Goal: Navigation & Orientation: Understand site structure

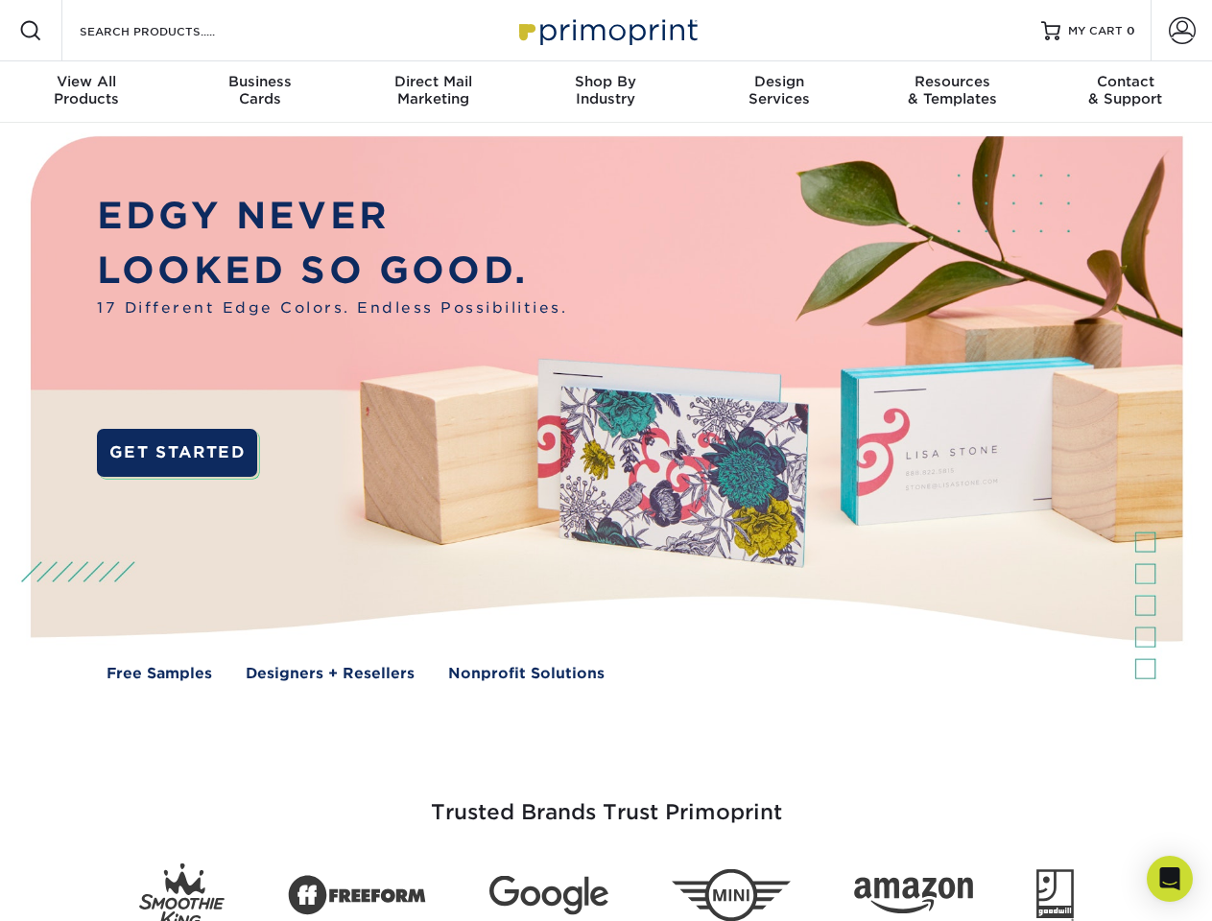
click at [605, 461] on img at bounding box center [605, 423] width 1199 height 600
click at [31, 31] on span at bounding box center [30, 30] width 23 height 23
click at [1181, 31] on span at bounding box center [1182, 30] width 27 height 27
click at [86, 92] on div "View All Products" at bounding box center [86, 90] width 173 height 35
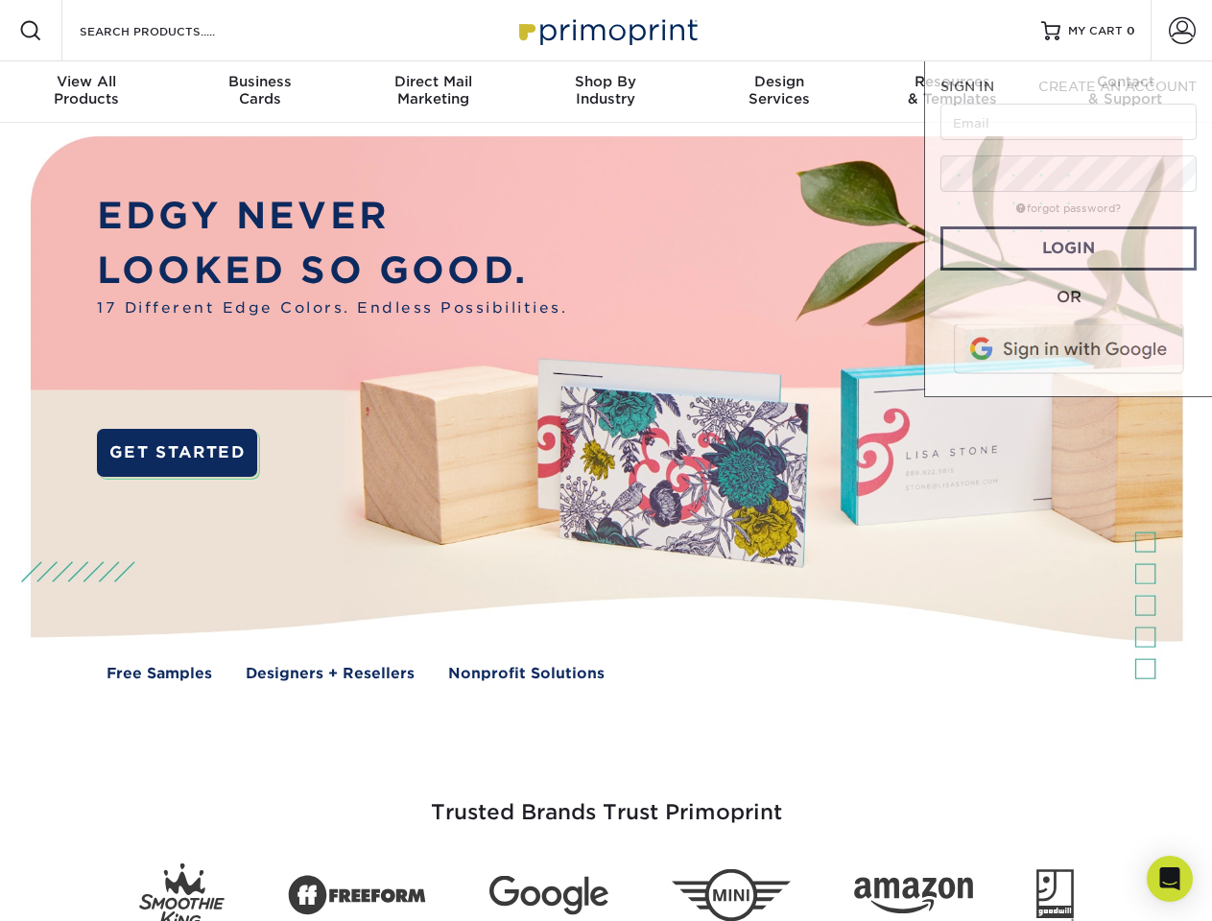
click at [259, 92] on div "Business Cards" at bounding box center [259, 90] width 173 height 35
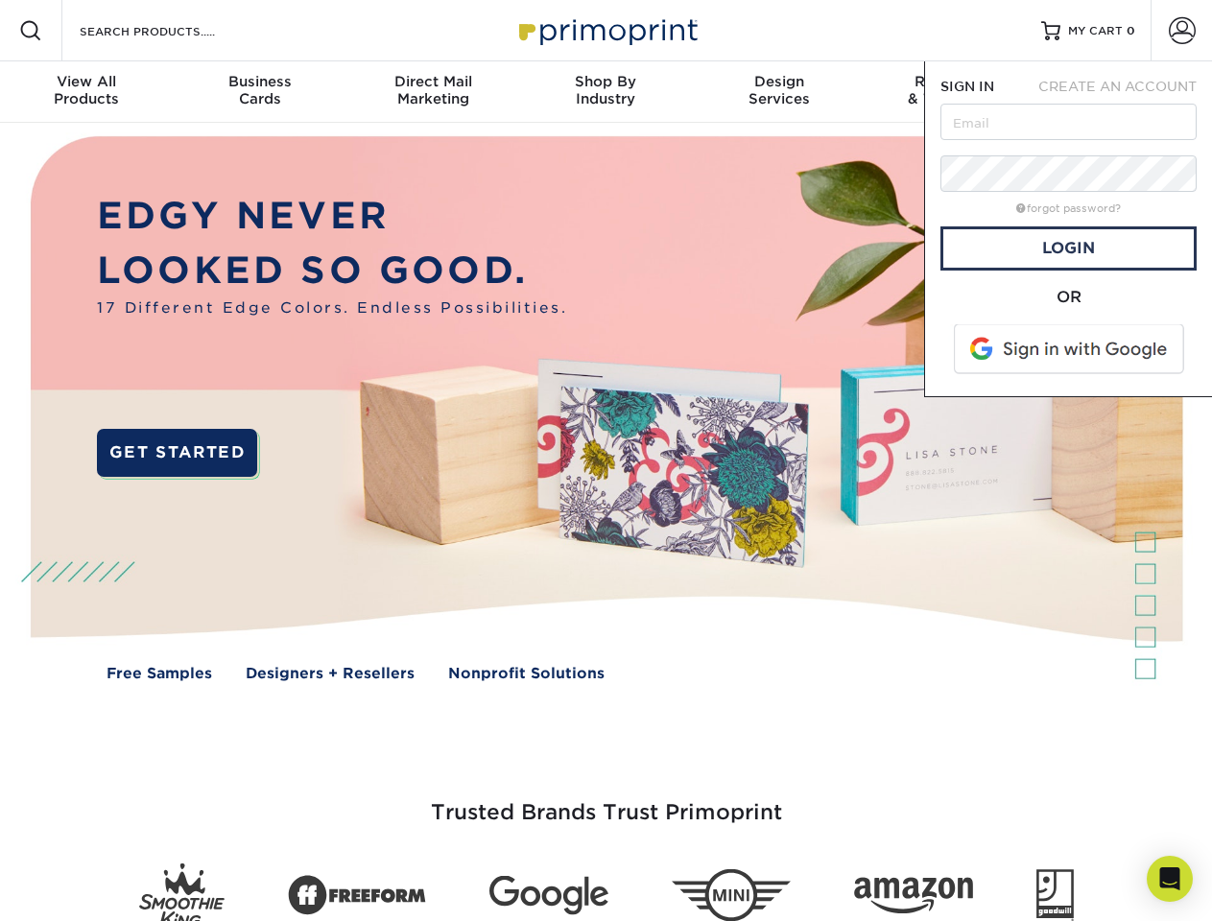
click at [433, 92] on div "Direct Mail Marketing" at bounding box center [432, 90] width 173 height 35
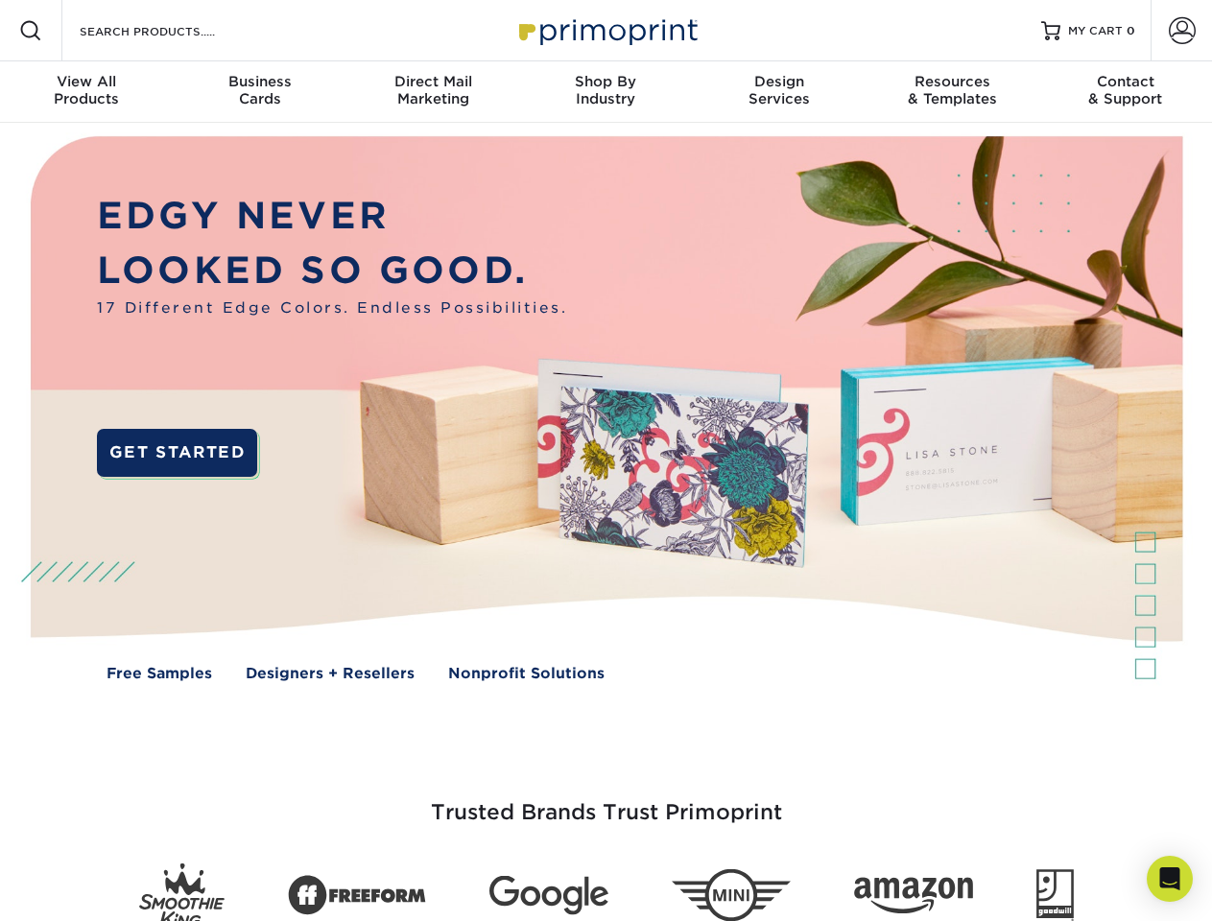
click at [605, 92] on div "Shop By Industry" at bounding box center [605, 90] width 173 height 35
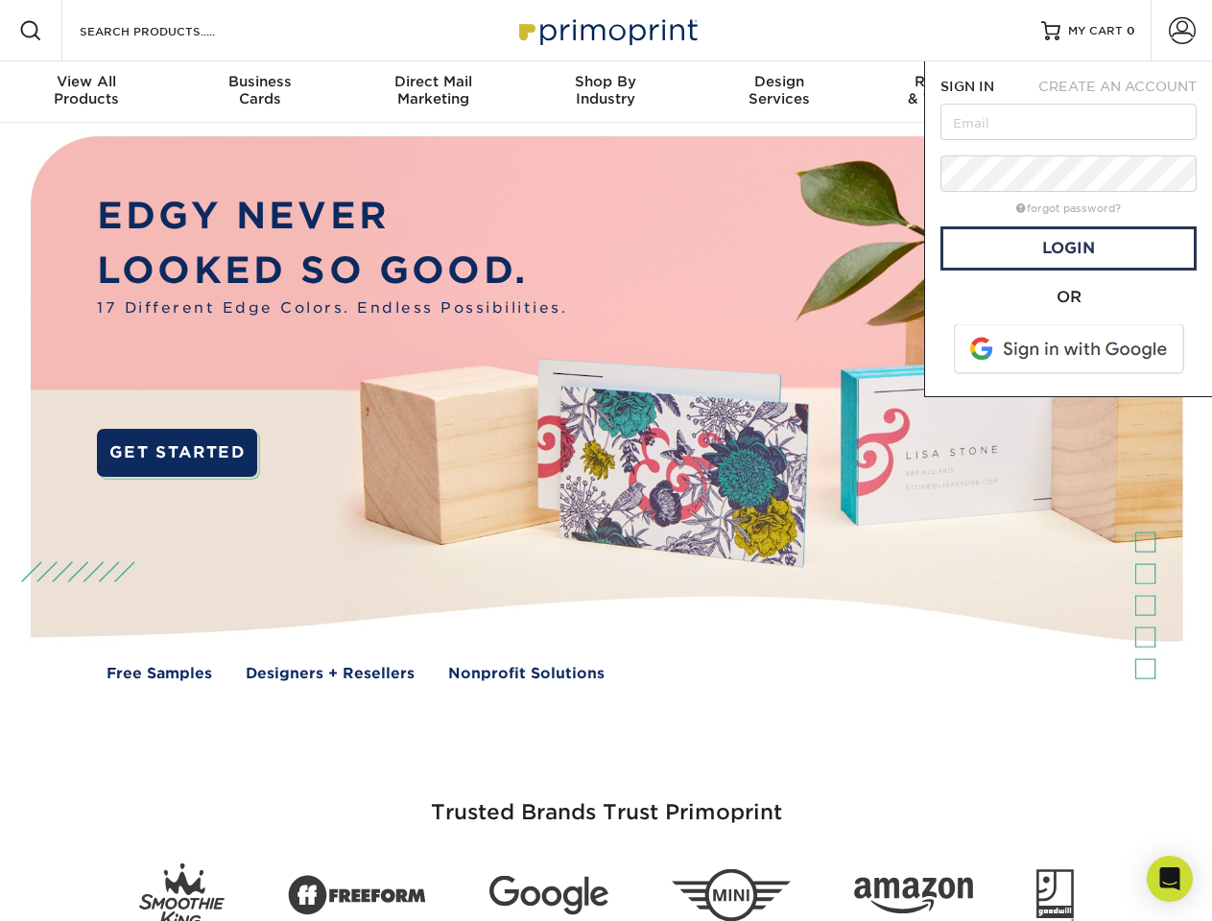
click at [779, 92] on div "Design Services" at bounding box center [779, 90] width 173 height 35
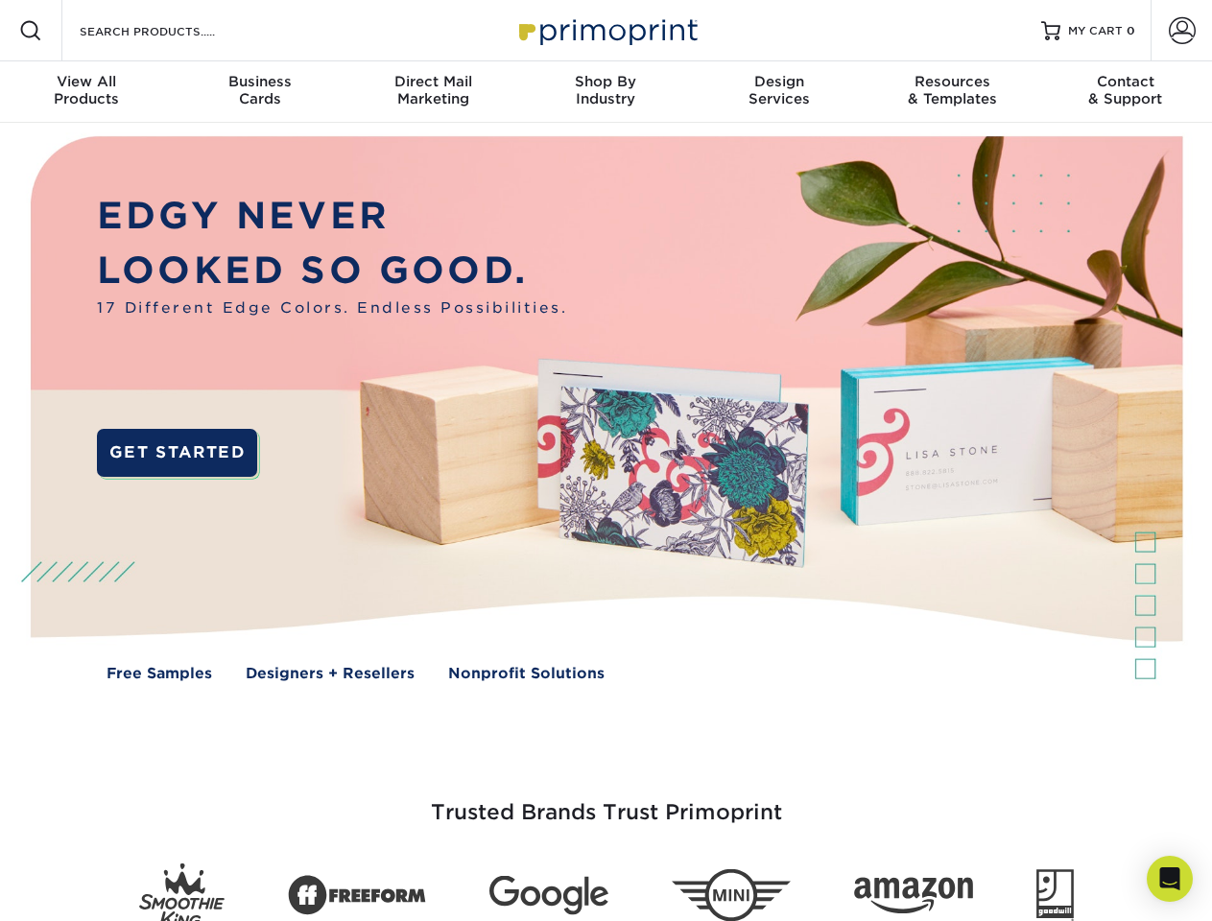
click at [952, 92] on span "SIGN IN" at bounding box center [967, 86] width 54 height 15
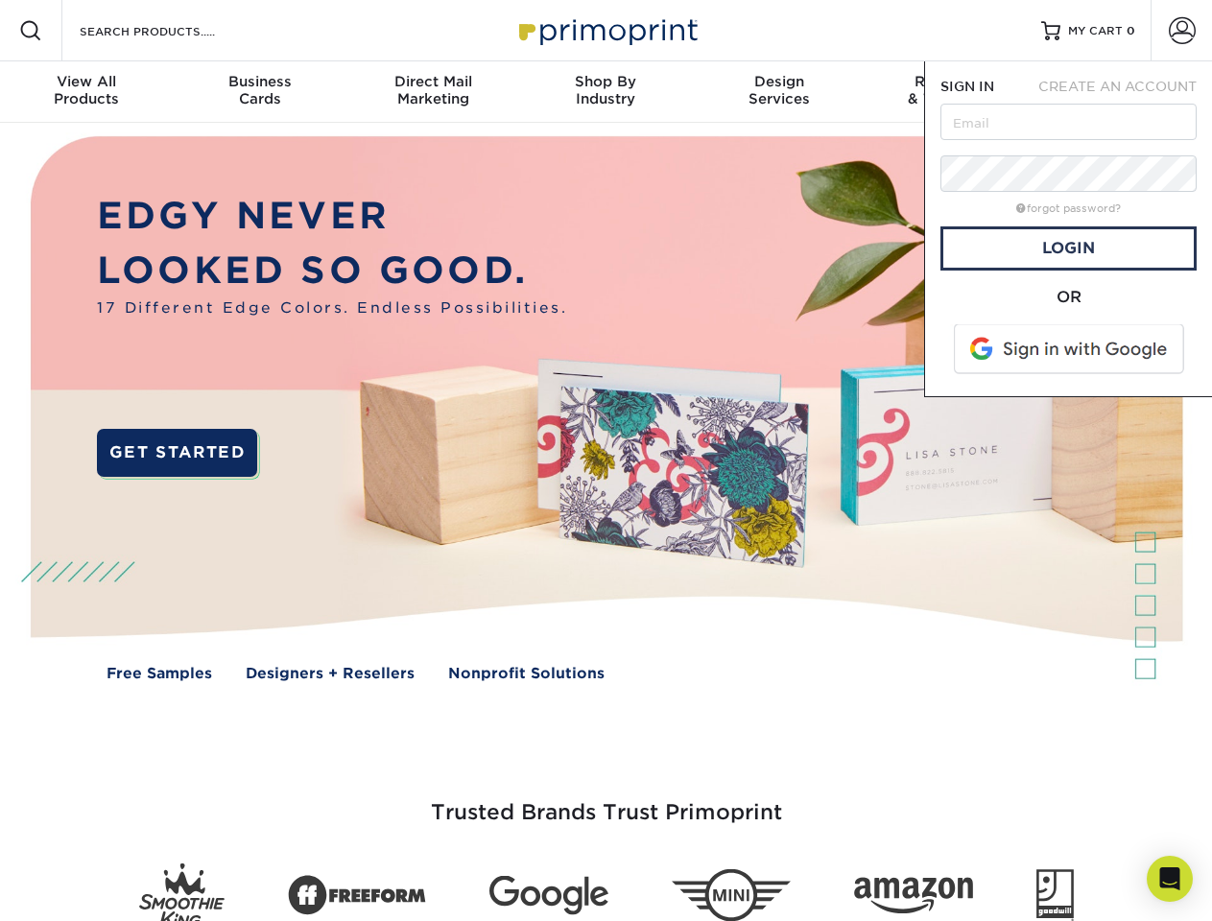
click at [1125, 92] on div "Contact & Support" at bounding box center [1125, 90] width 173 height 35
